Goal: Information Seeking & Learning: Learn about a topic

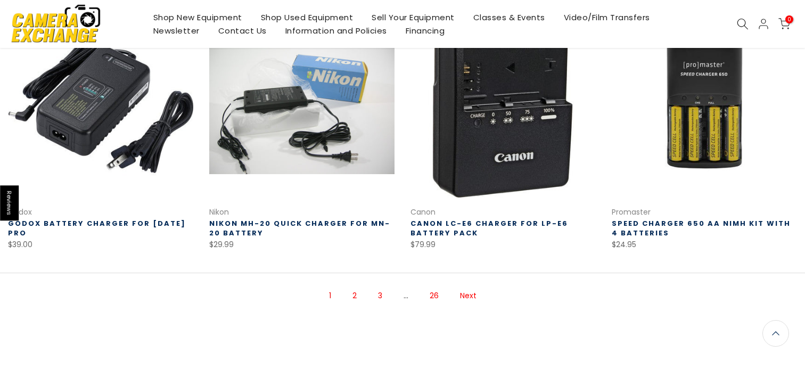
scroll to position [729, 0]
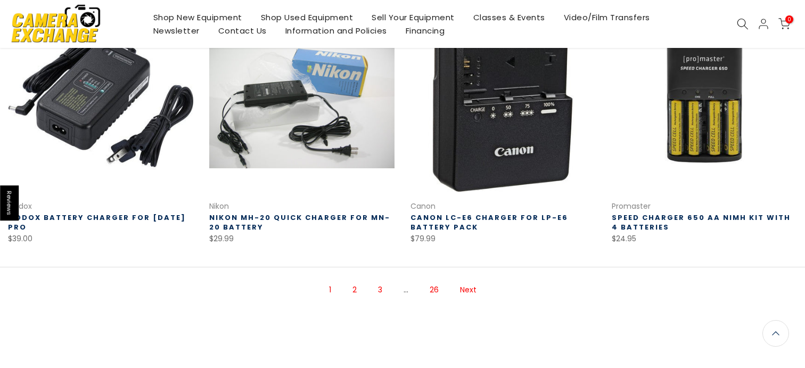
click at [473, 291] on link "Next" at bounding box center [468, 290] width 27 height 19
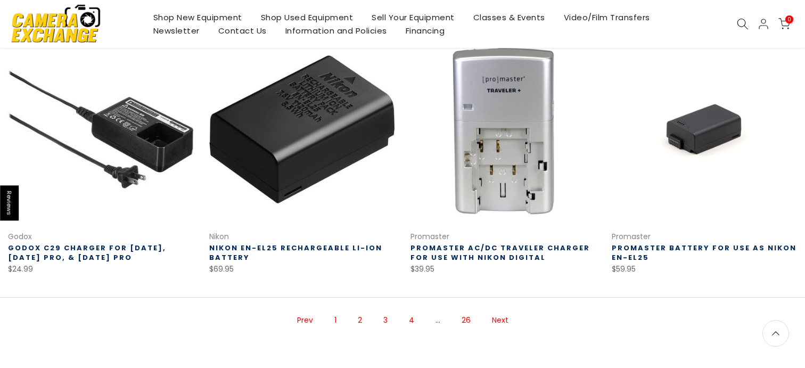
scroll to position [722, 0]
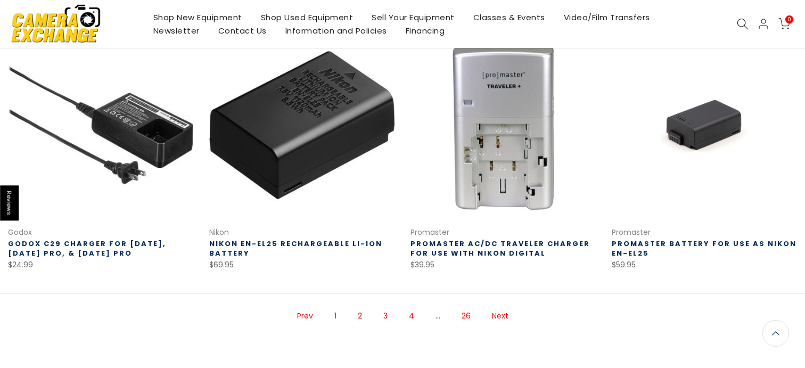
click at [498, 307] on link "Next" at bounding box center [500, 316] width 27 height 19
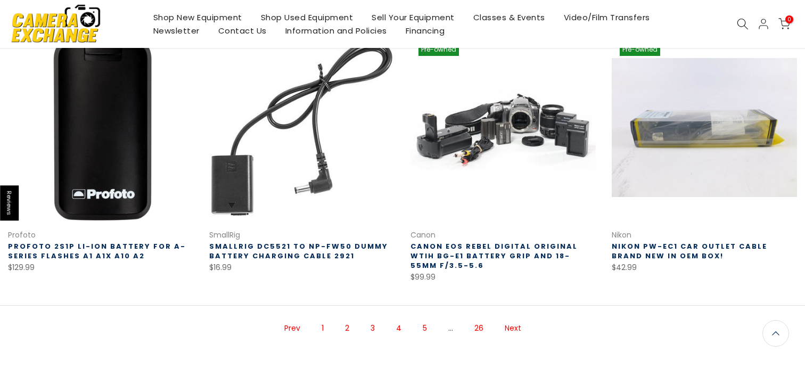
scroll to position [702, 0]
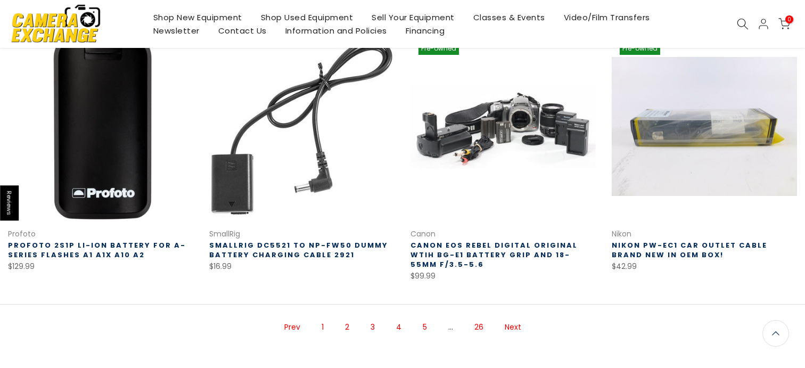
click at [508, 334] on link "Next" at bounding box center [512, 327] width 27 height 19
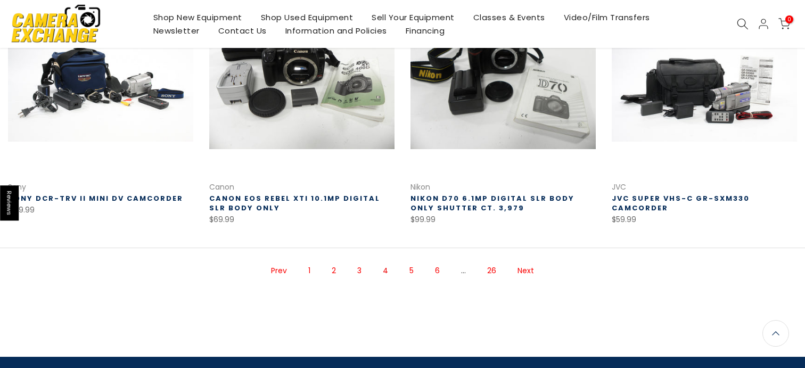
scroll to position [754, 0]
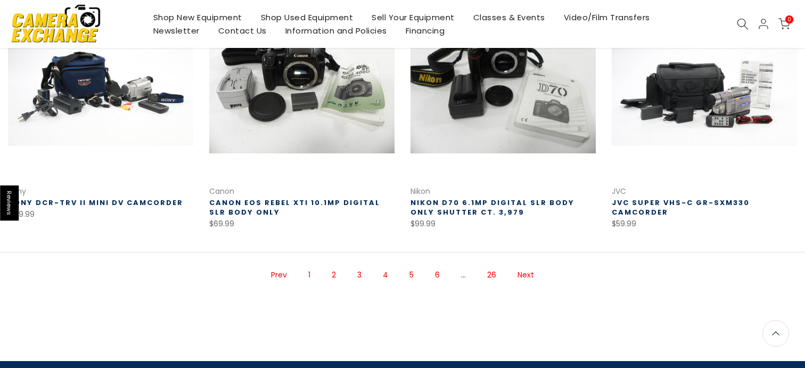
click at [517, 266] on link "Next" at bounding box center [525, 275] width 27 height 19
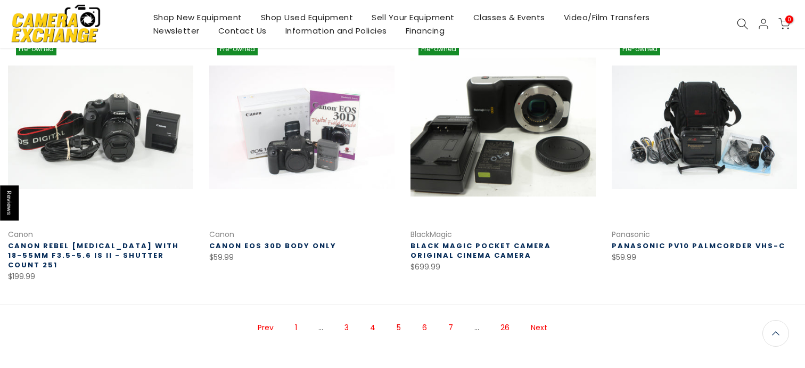
scroll to position [726, 0]
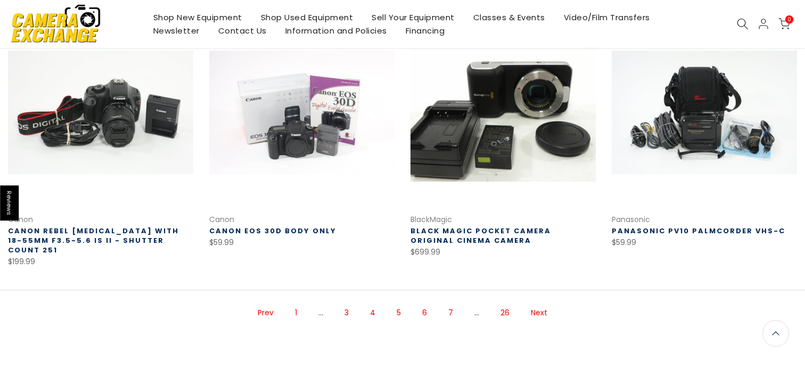
click at [533, 303] on link "Next" at bounding box center [538, 312] width 27 height 19
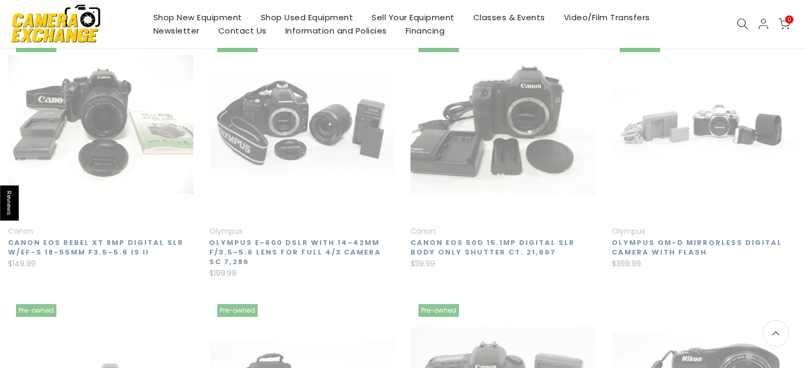
scroll to position [171, 0]
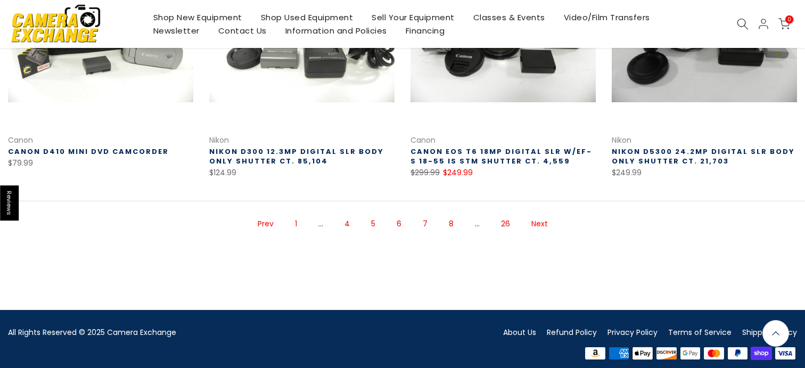
click at [531, 215] on link "Next" at bounding box center [539, 224] width 27 height 19
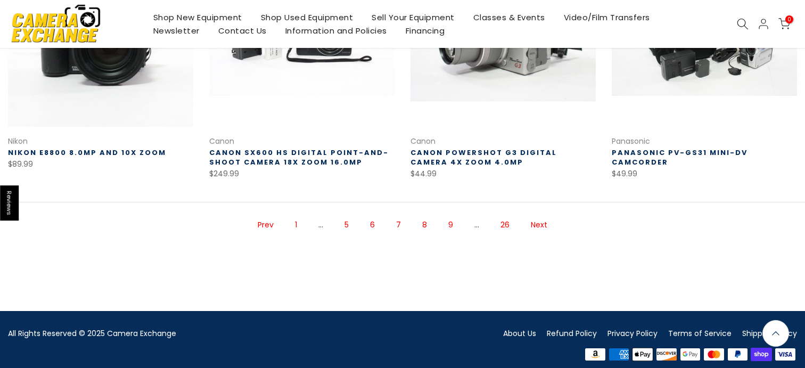
scroll to position [805, 0]
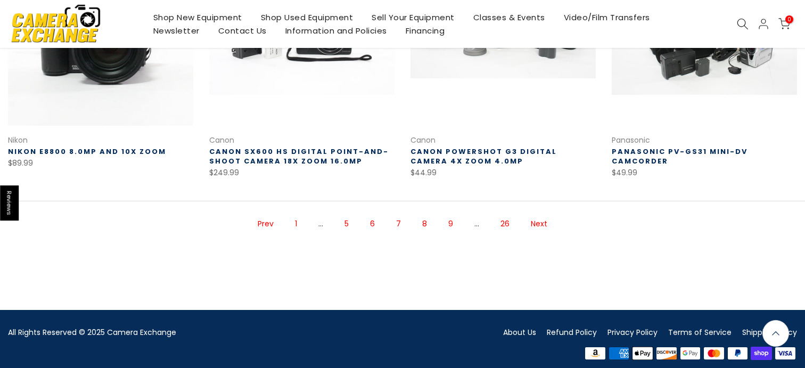
click at [538, 215] on link "Next" at bounding box center [538, 224] width 27 height 19
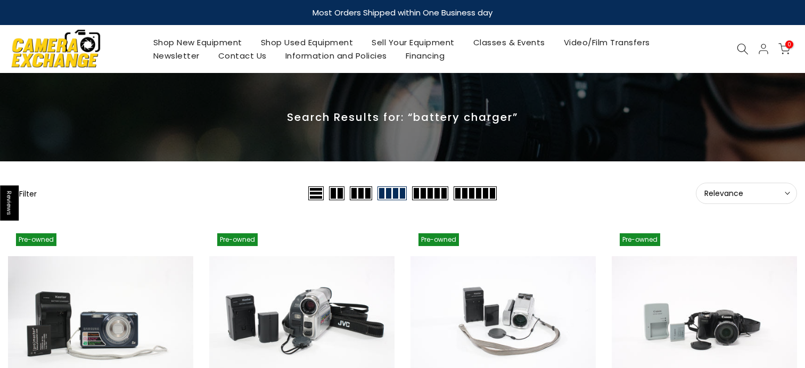
click at [747, 44] on icon at bounding box center [743, 49] width 12 height 12
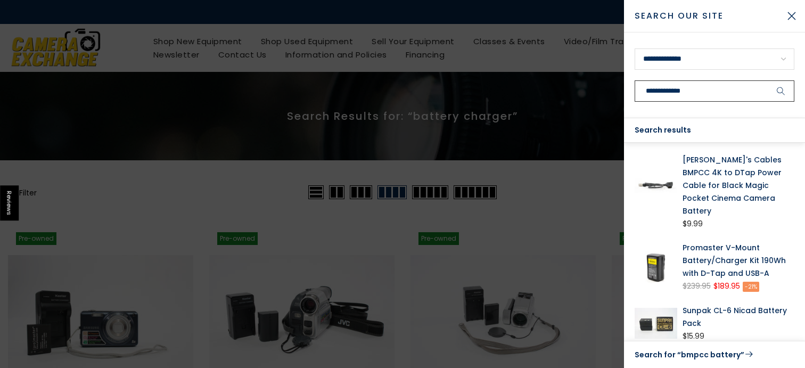
type input "**********"
click at [768, 80] on button "submit" at bounding box center [781, 90] width 27 height 21
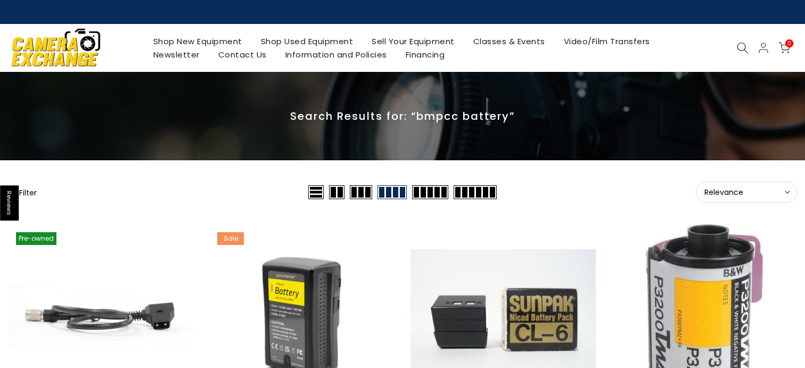
click at [282, 43] on link "Shop Used Equipment" at bounding box center [306, 41] width 111 height 13
